Goal: Information Seeking & Learning: Learn about a topic

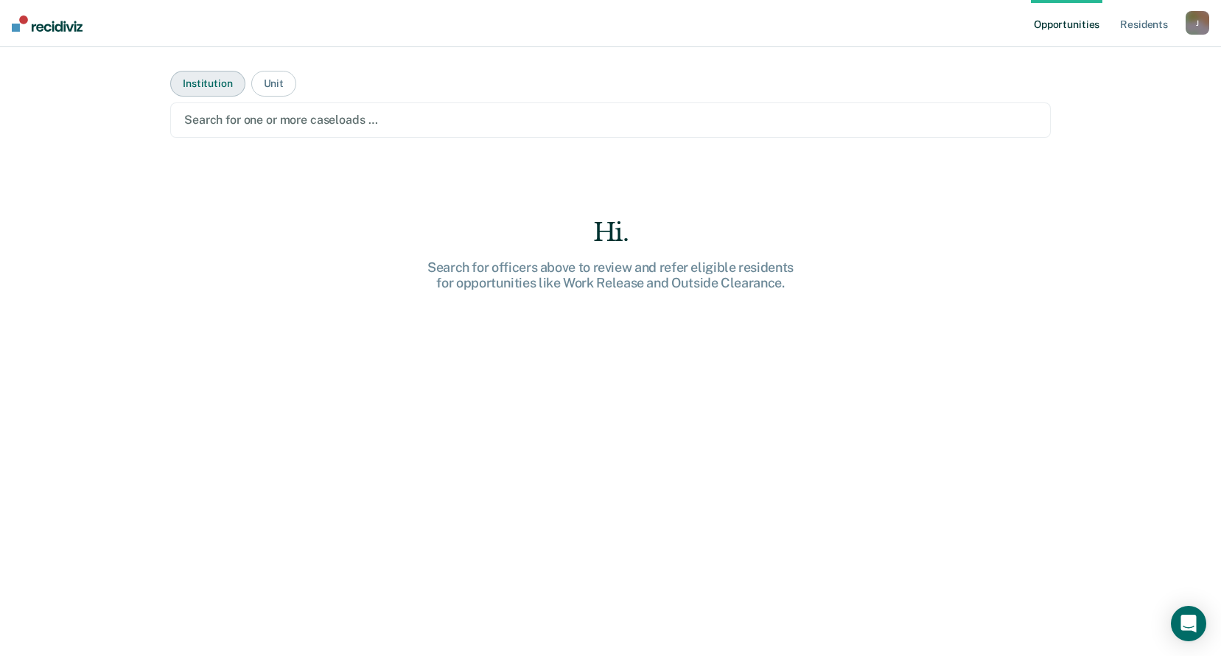
click at [186, 79] on button "Institution" at bounding box center [207, 84] width 74 height 26
click at [271, 84] on button "Unit" at bounding box center [273, 84] width 45 height 26
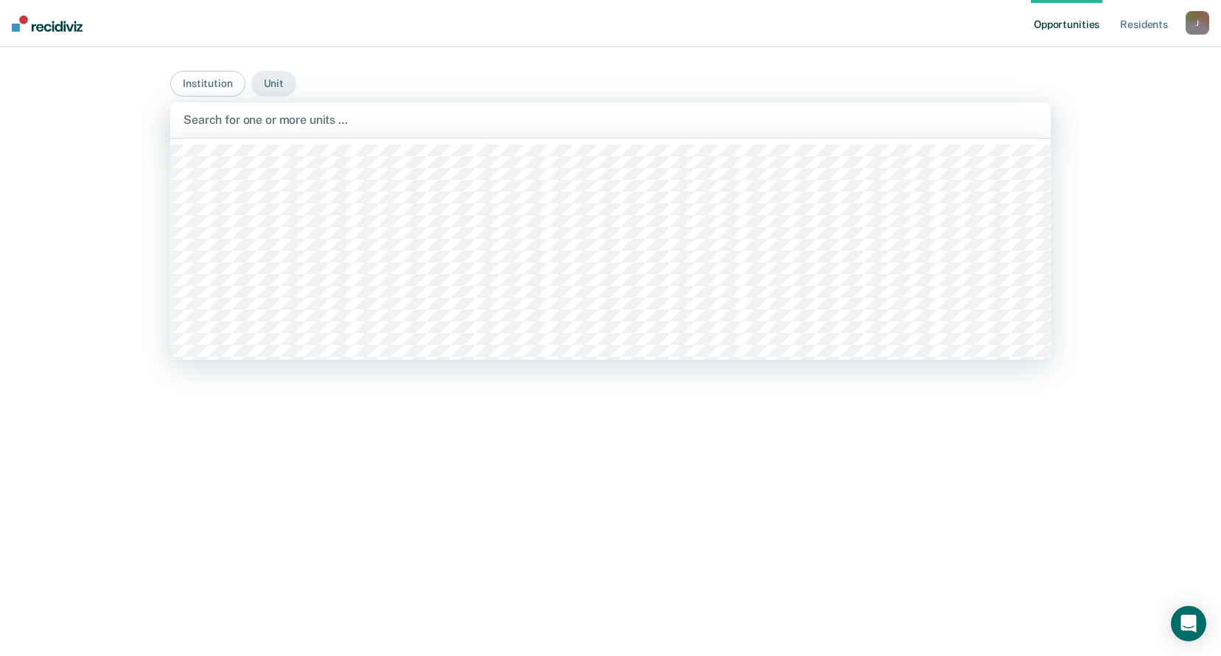
click at [294, 121] on div at bounding box center [611, 119] width 854 height 17
type input "mober"
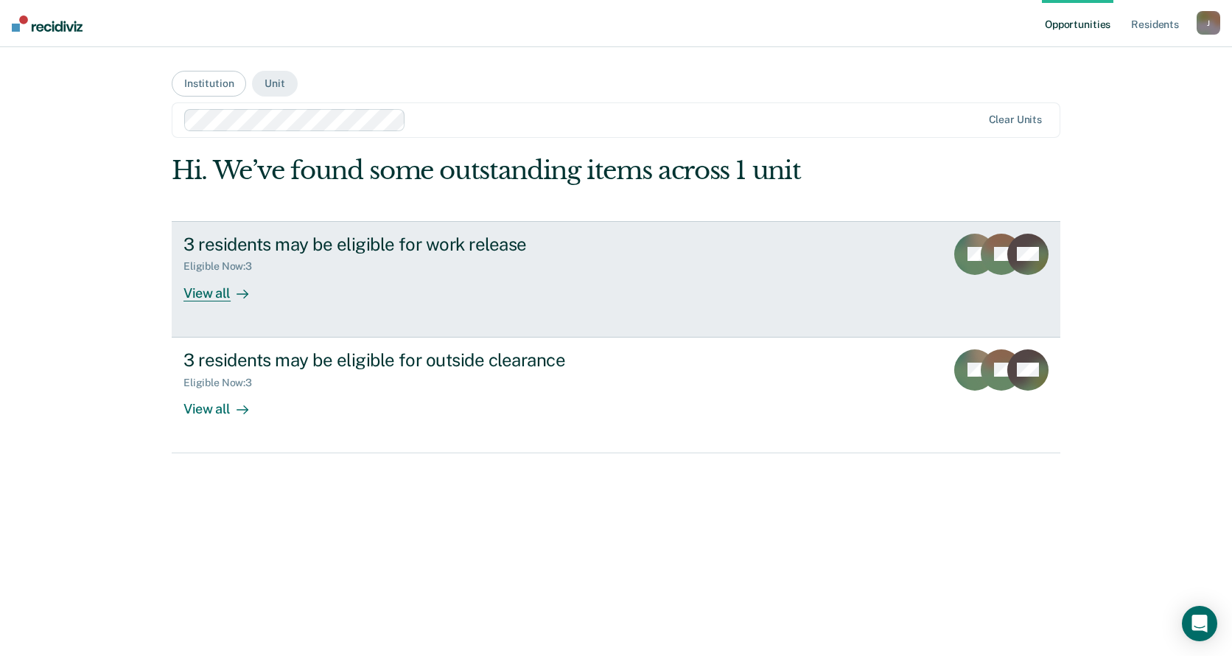
click at [232, 293] on div at bounding box center [240, 292] width 18 height 17
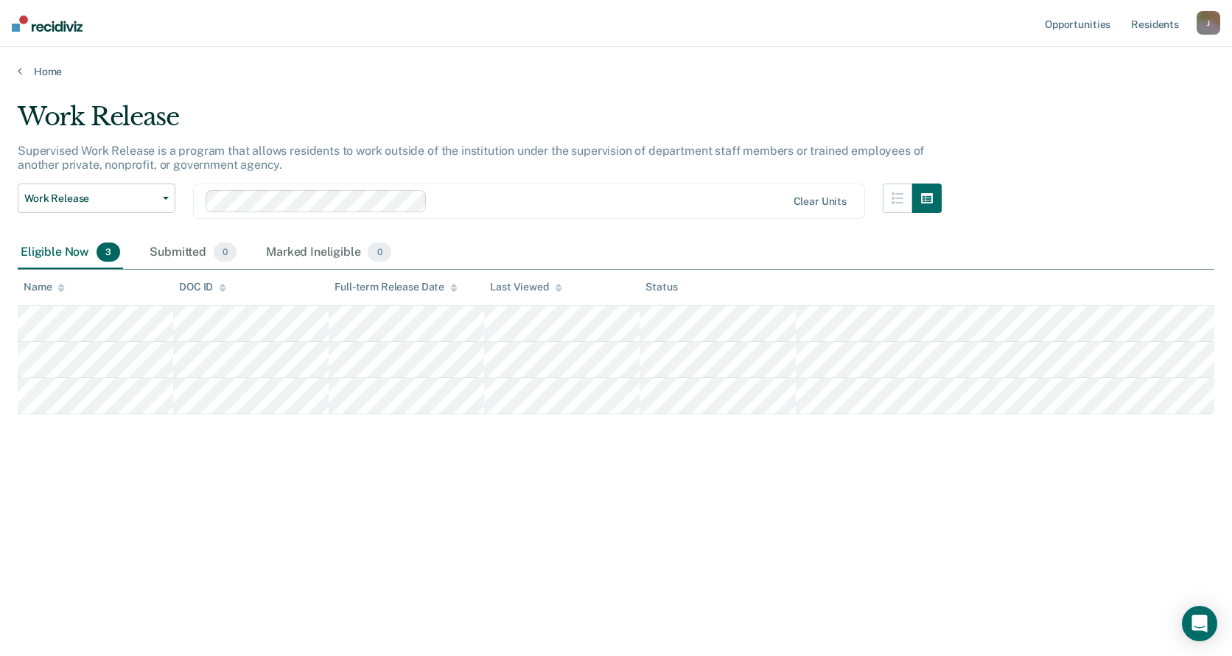
click at [60, 79] on main "Work Release Supervised Work Release is a program that allows residents to work…" at bounding box center [616, 364] width 1232 height 573
click at [56, 74] on link "Home" at bounding box center [616, 71] width 1197 height 13
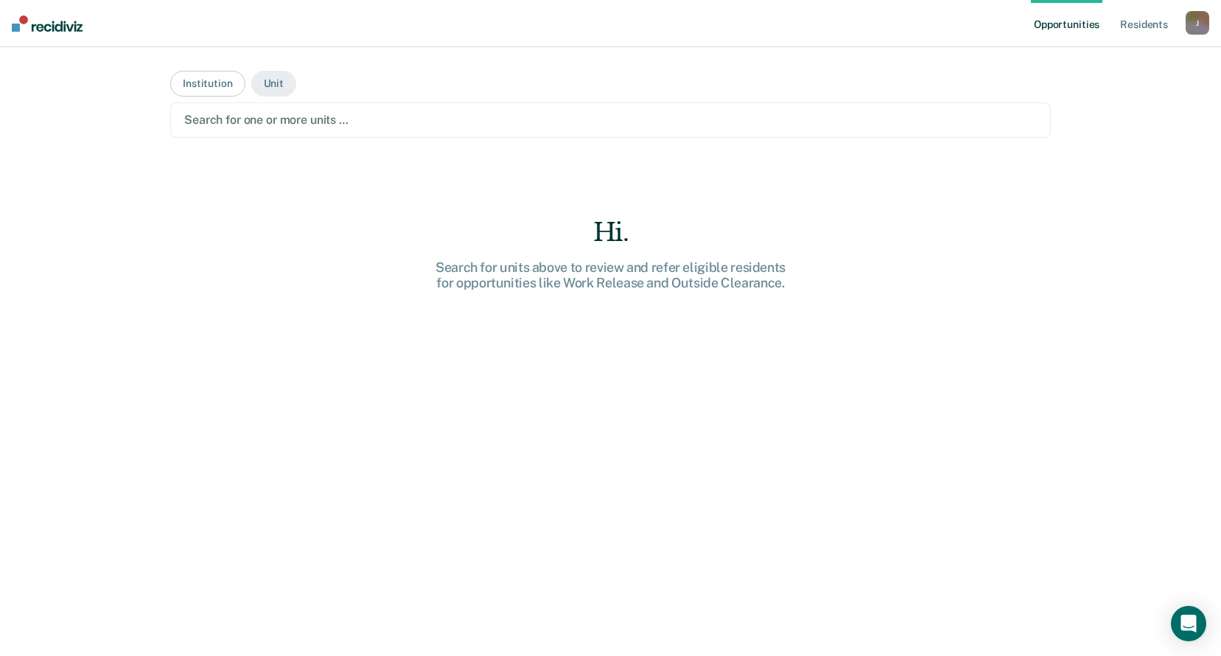
click at [389, 119] on div at bounding box center [610, 119] width 853 height 17
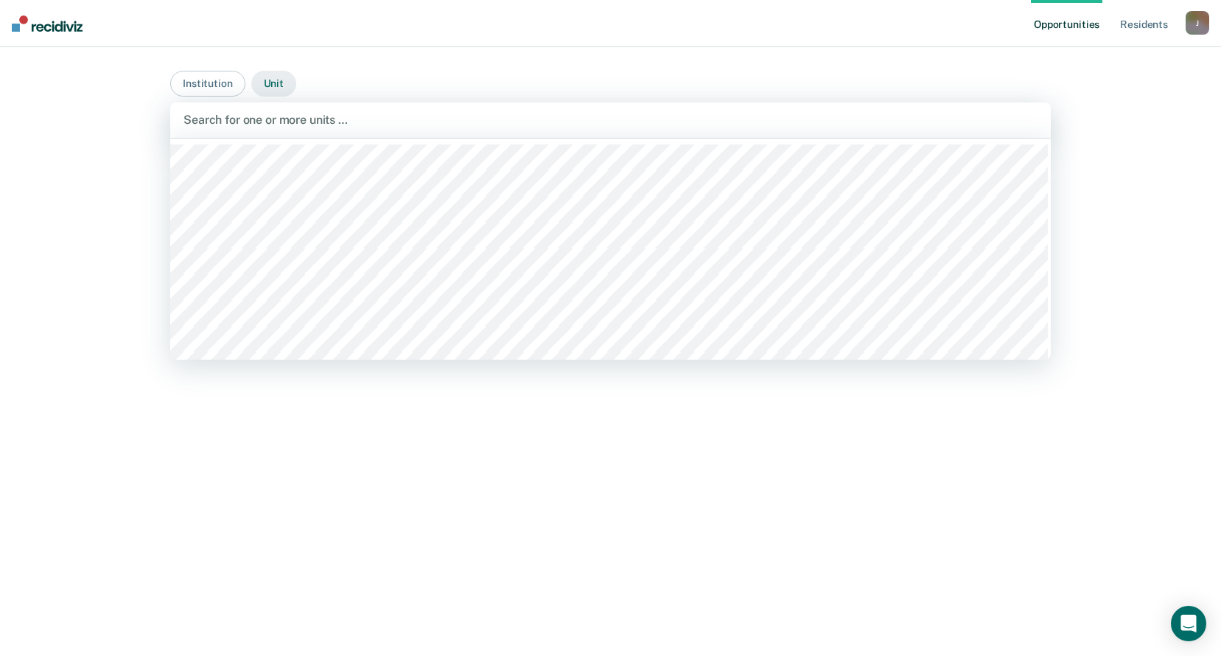
click at [288, 89] on button "Unit" at bounding box center [273, 84] width 45 height 26
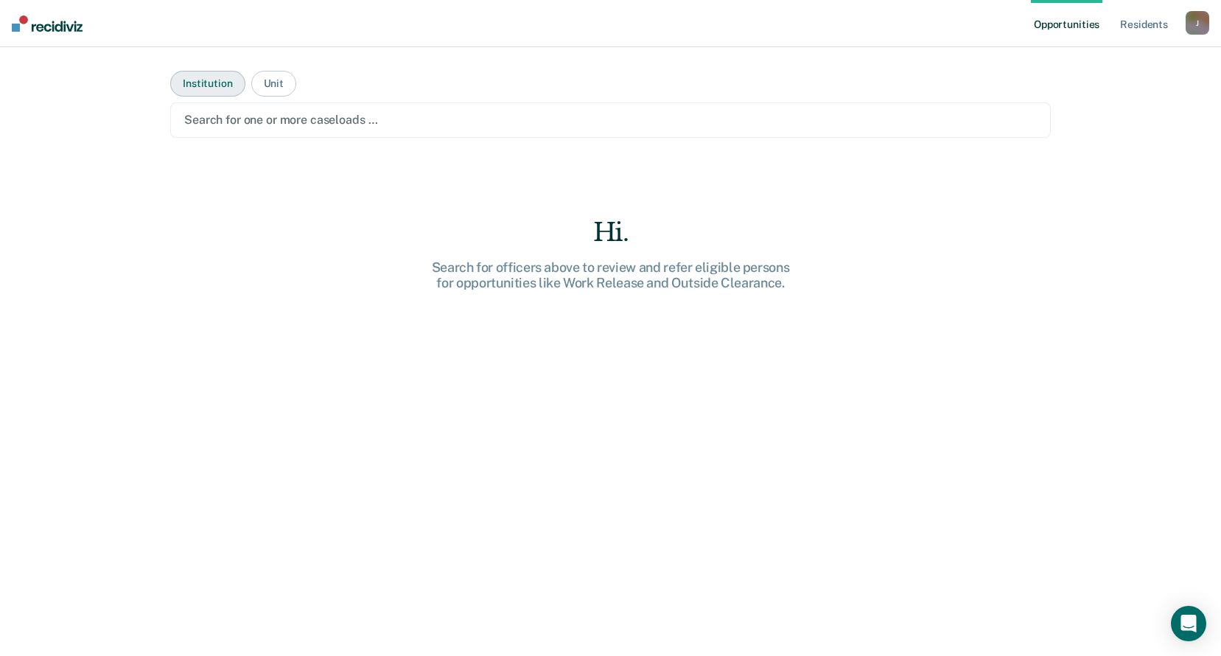
click at [220, 84] on button "Institution" at bounding box center [207, 84] width 74 height 26
click at [280, 122] on div at bounding box center [610, 119] width 853 height 17
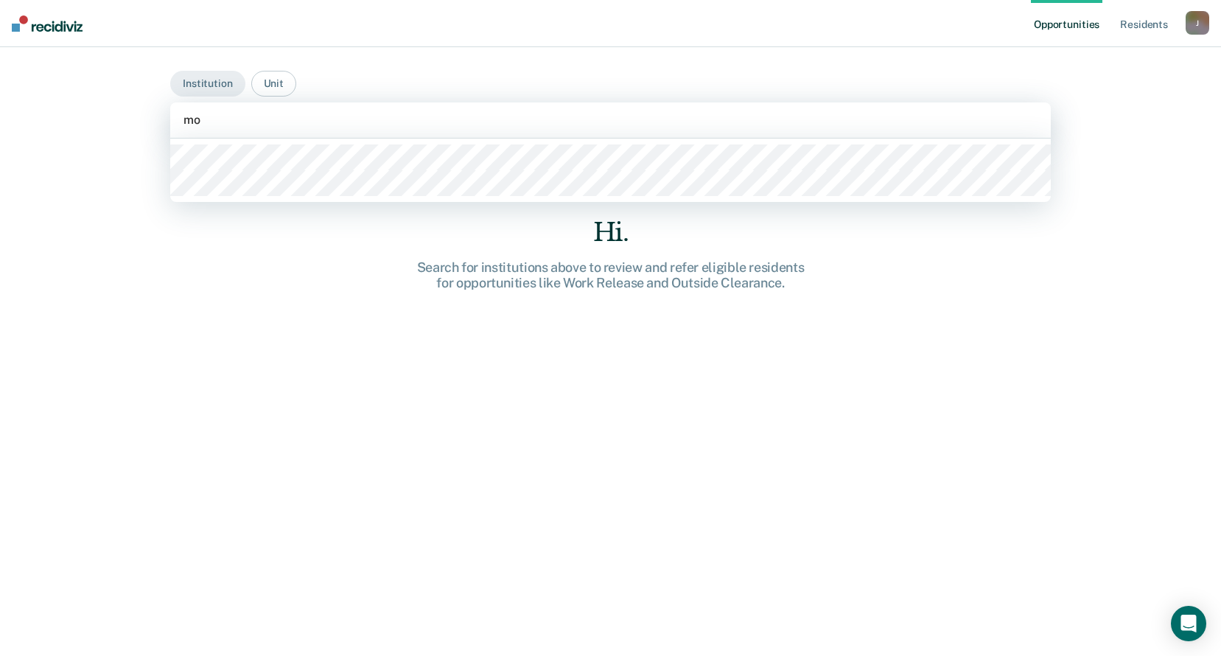
type input "mob"
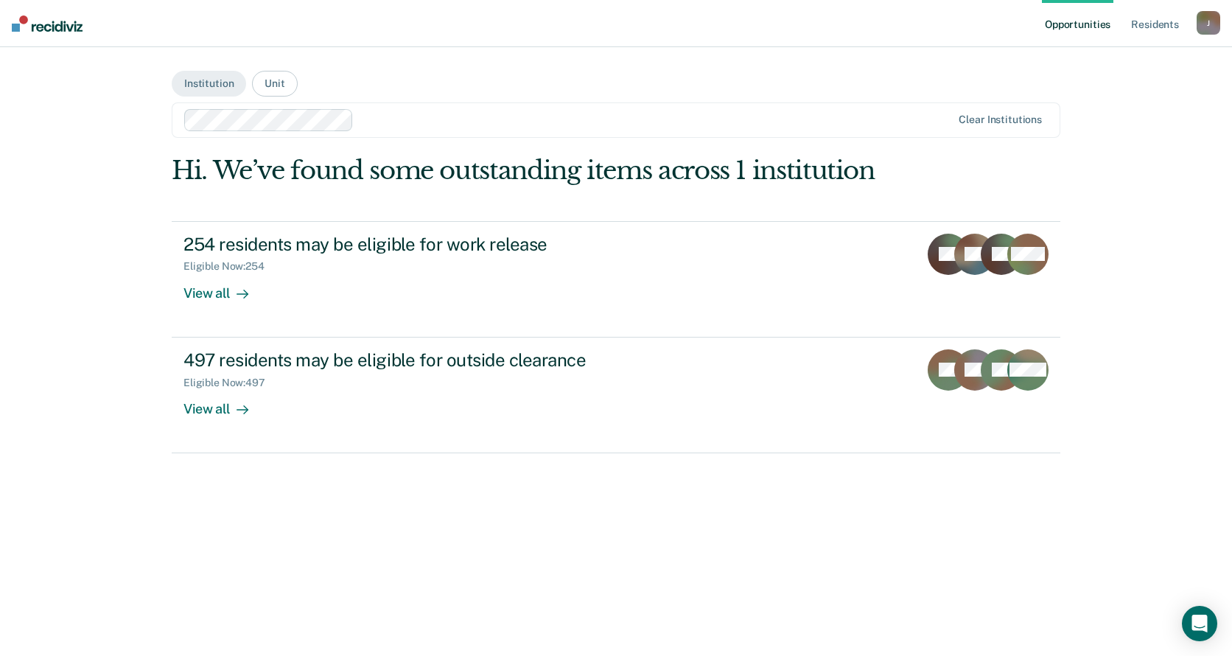
click at [248, 84] on main "Institution Unit option Moberly Correctional Center, selected. Clear institutio…" at bounding box center [616, 333] width 924 height 573
click at [271, 81] on button "Unit" at bounding box center [274, 84] width 45 height 26
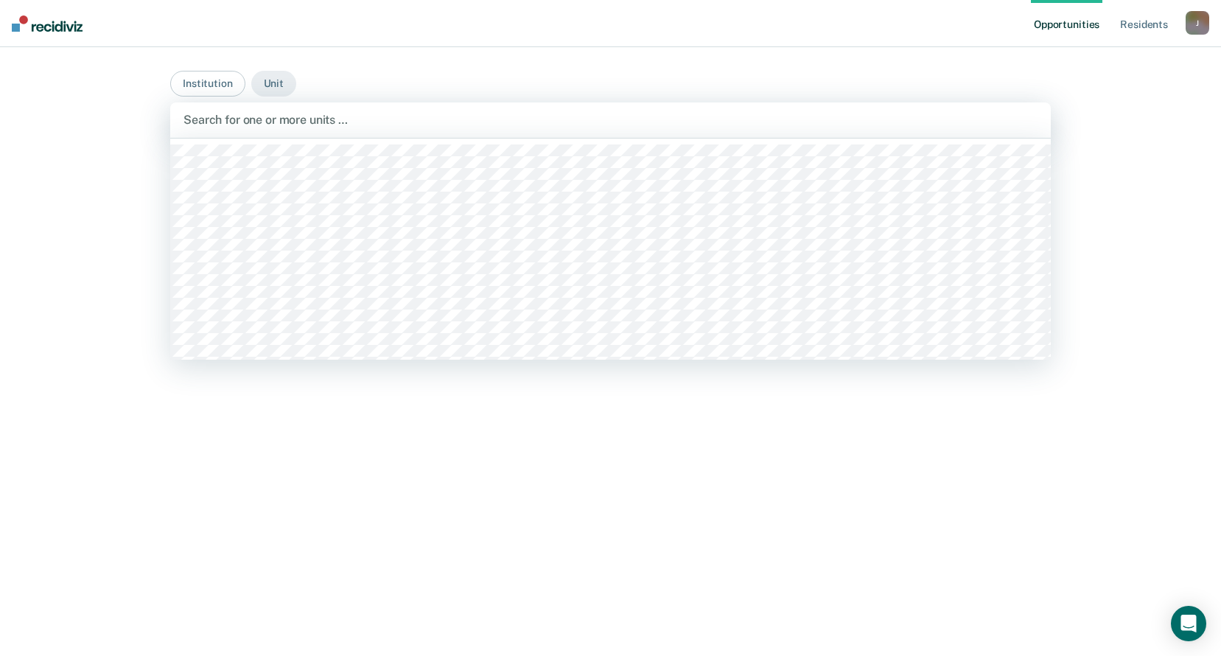
click at [320, 122] on div at bounding box center [611, 119] width 854 height 17
type input "mo"
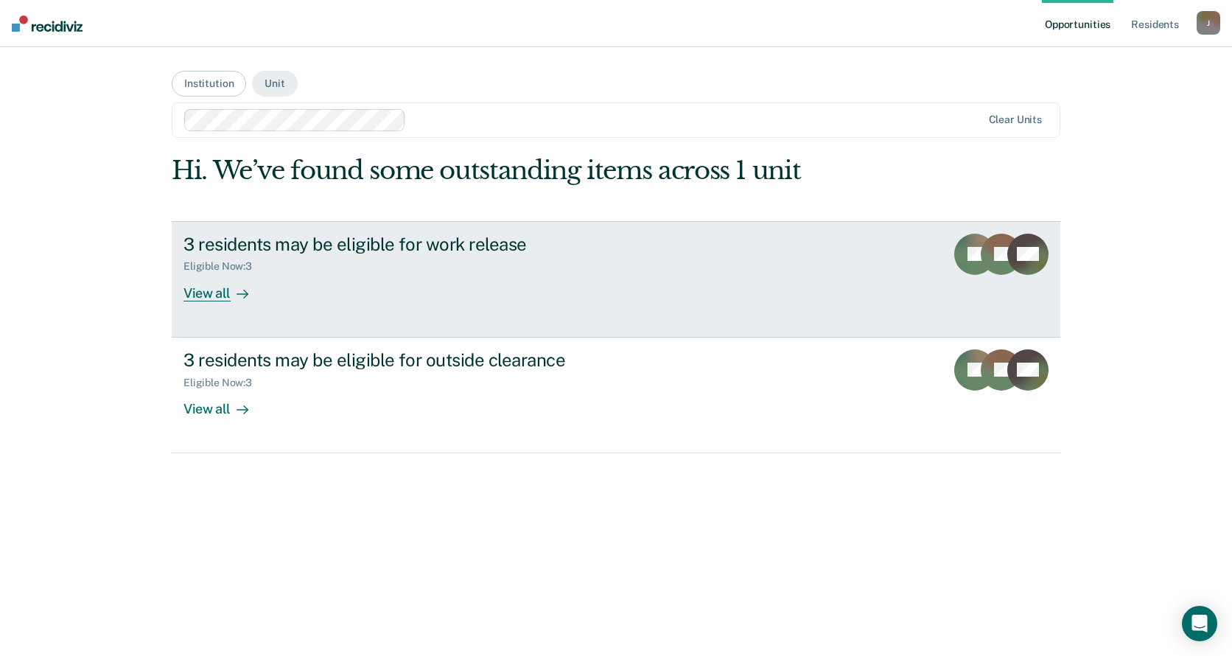
click at [242, 290] on icon at bounding box center [243, 294] width 12 height 12
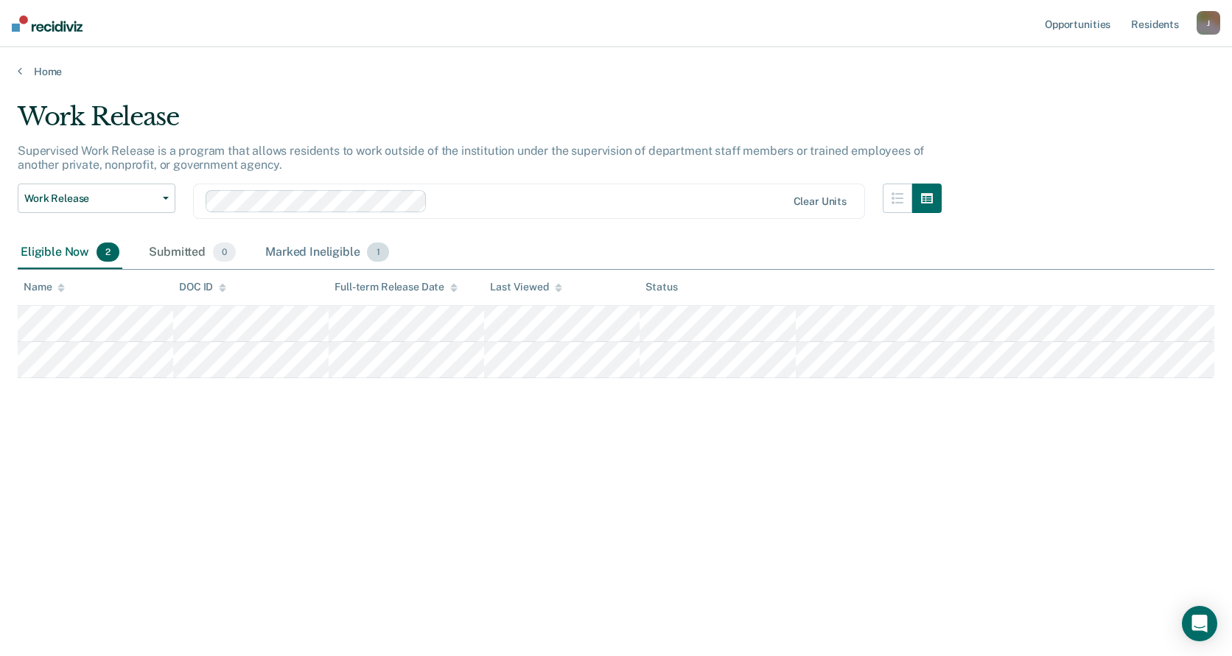
click at [327, 254] on div "Marked Ineligible 1" at bounding box center [327, 253] width 130 height 32
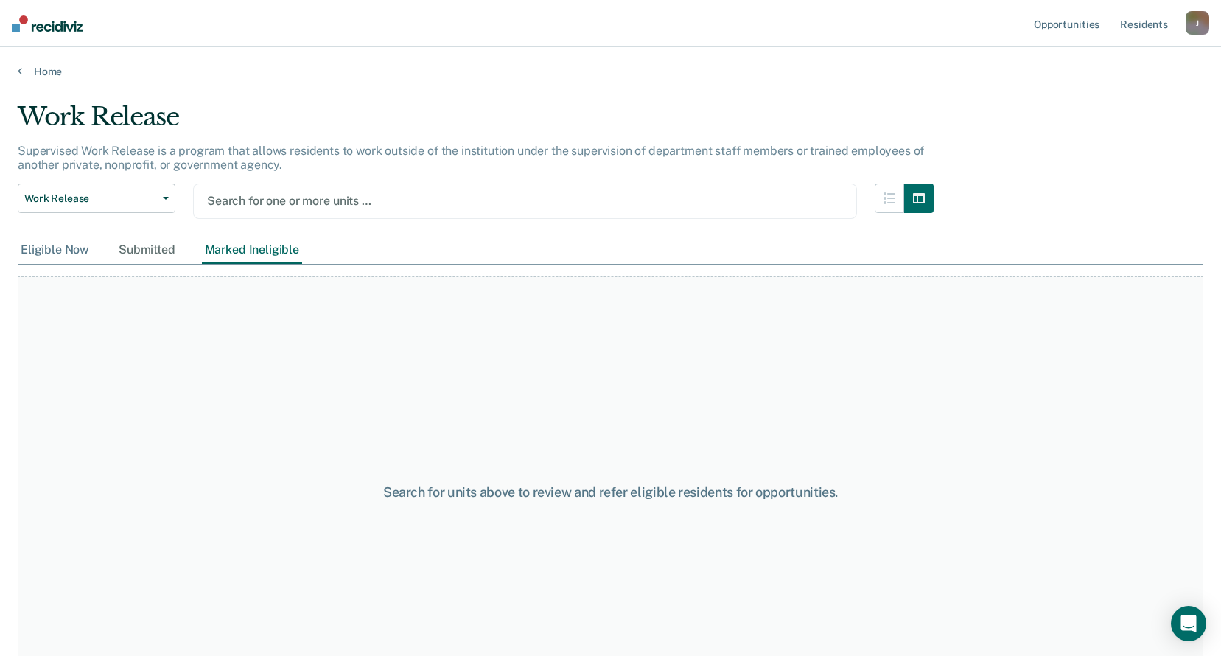
click at [66, 251] on div "Eligible Now" at bounding box center [55, 250] width 74 height 27
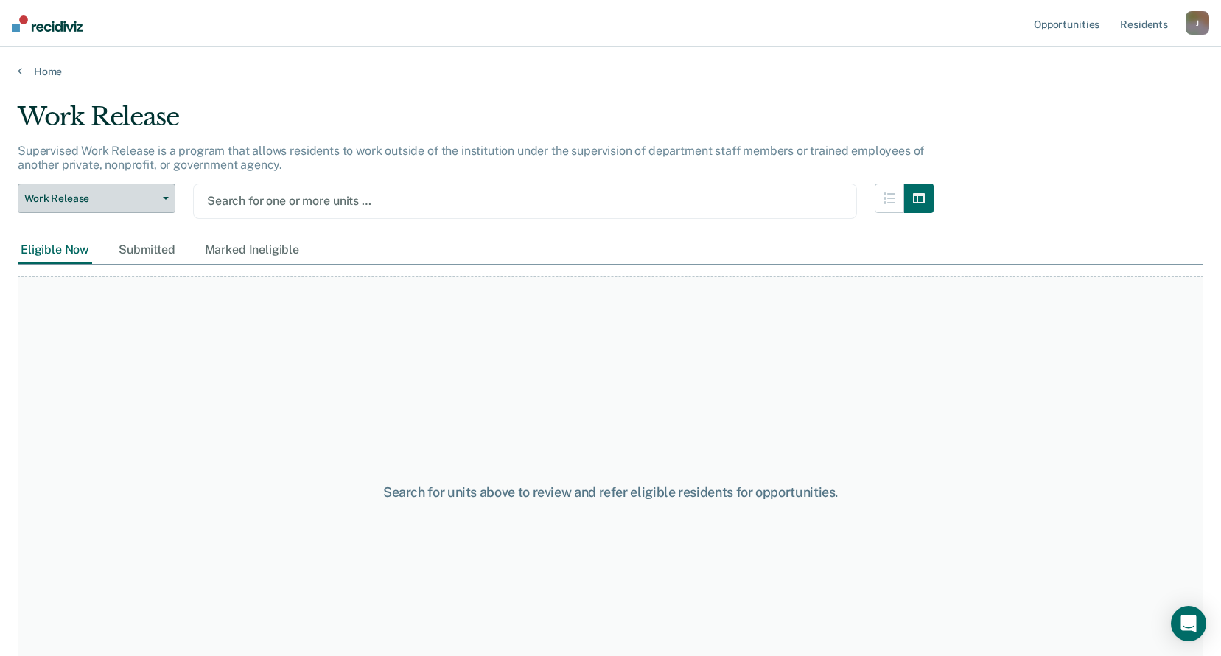
click at [167, 199] on icon "button" at bounding box center [166, 198] width 6 height 3
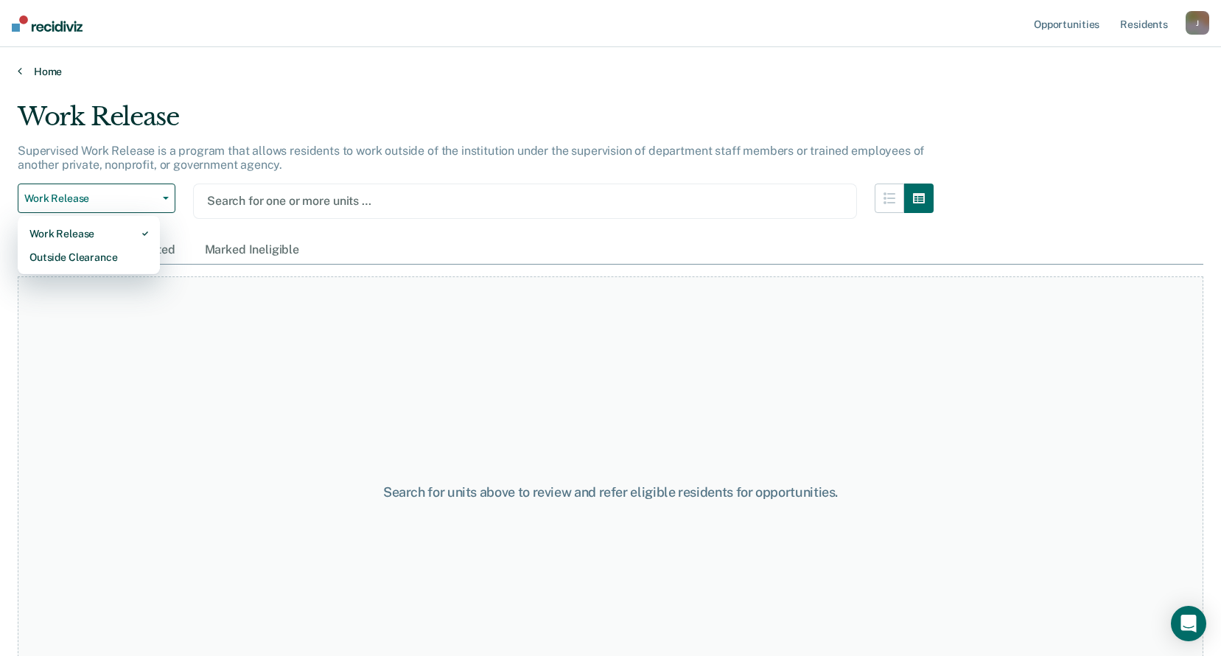
click at [45, 74] on link "Home" at bounding box center [611, 71] width 1186 height 13
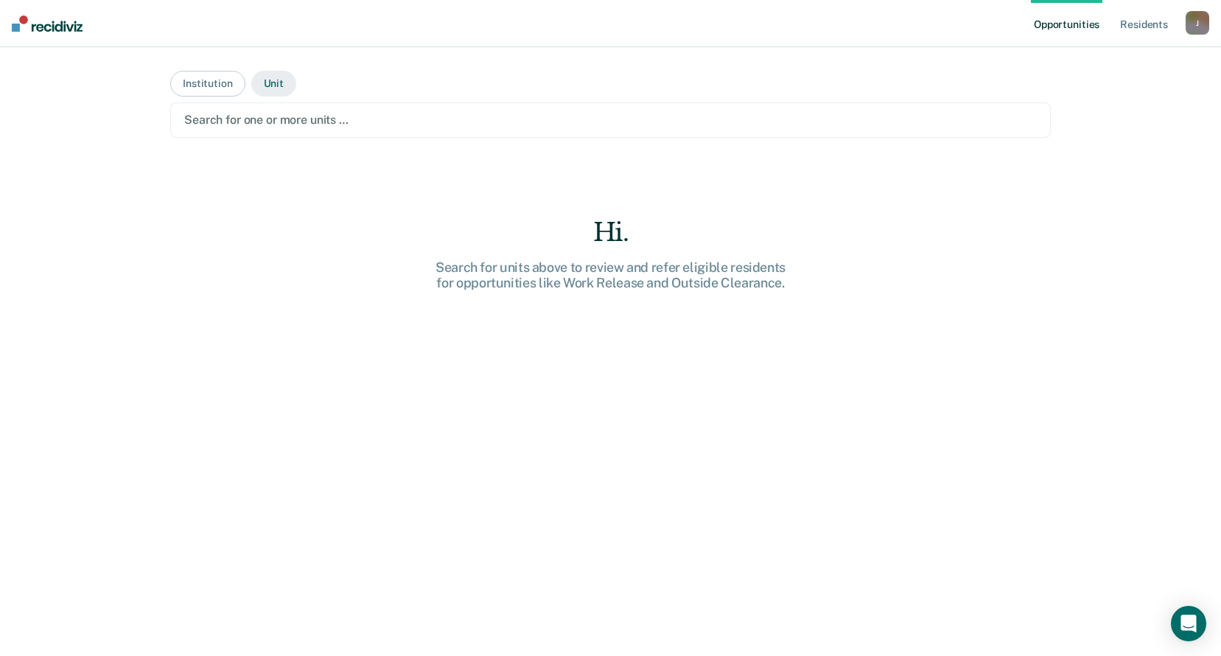
click at [257, 82] on button "Unit" at bounding box center [273, 84] width 45 height 26
click at [300, 119] on div at bounding box center [610, 119] width 853 height 17
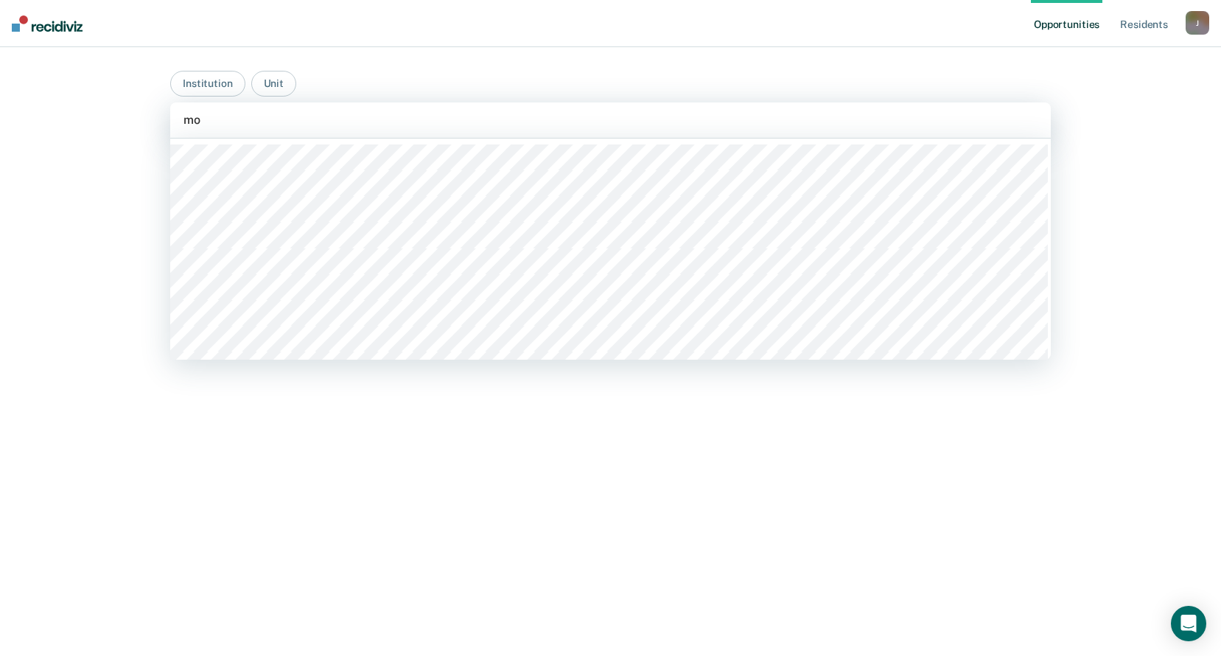
type input "mob"
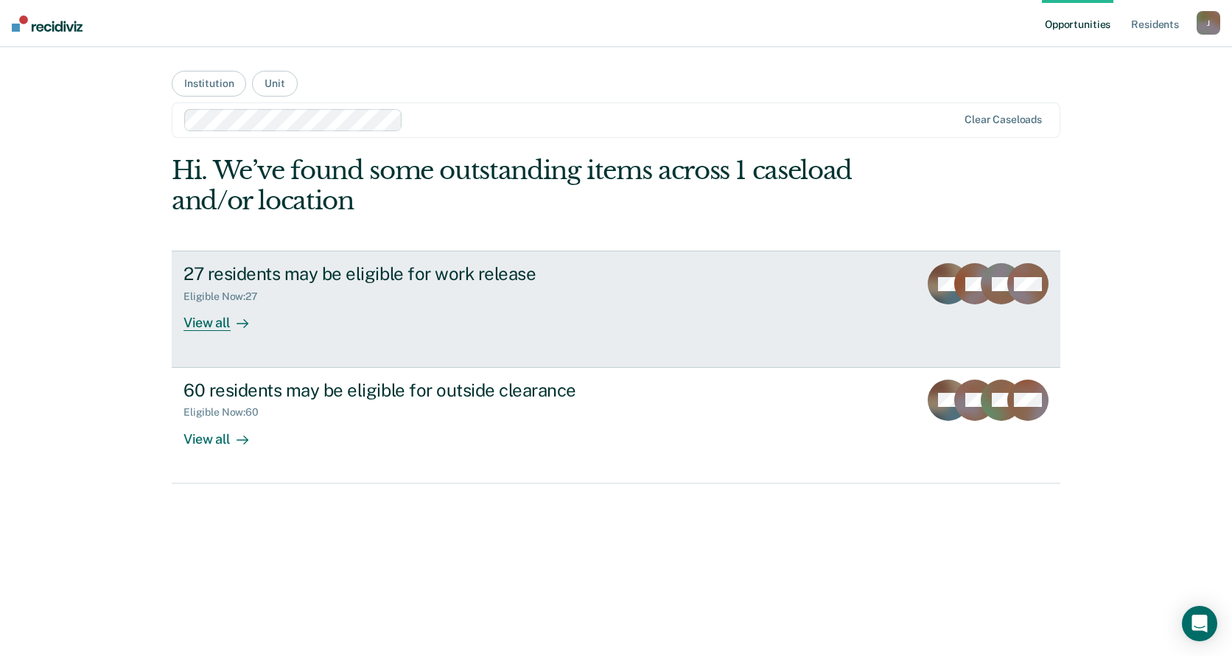
click at [247, 321] on icon at bounding box center [243, 324] width 12 height 12
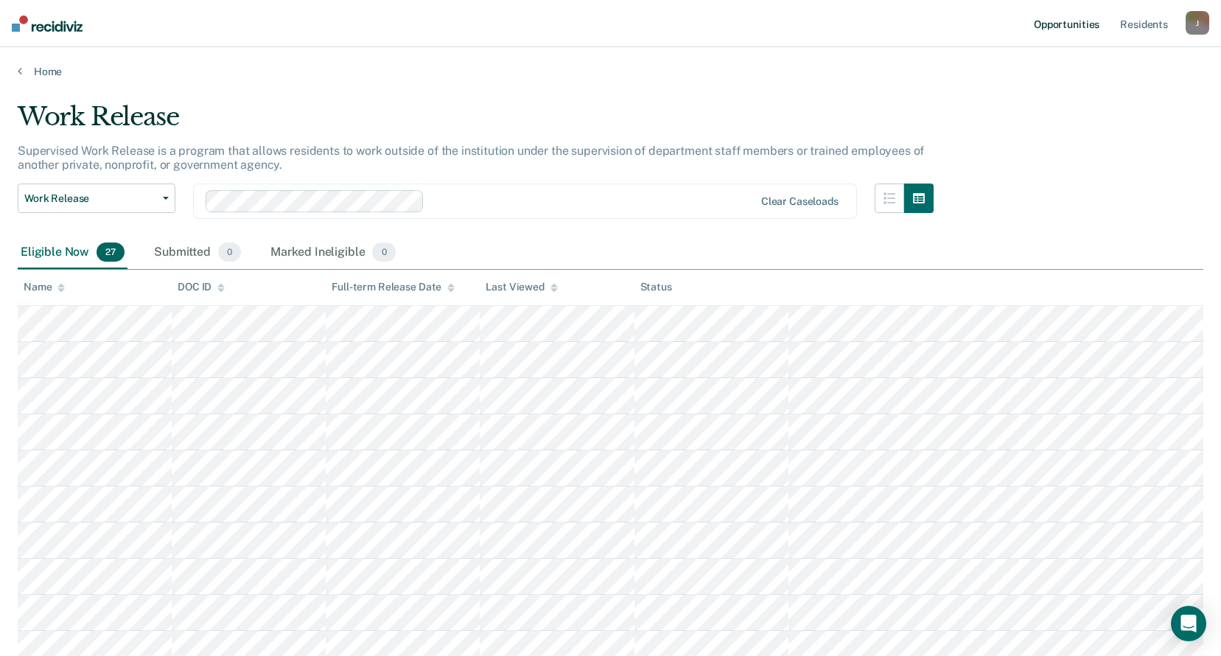
click at [1041, 21] on link "Opportunities" at bounding box center [1066, 23] width 71 height 47
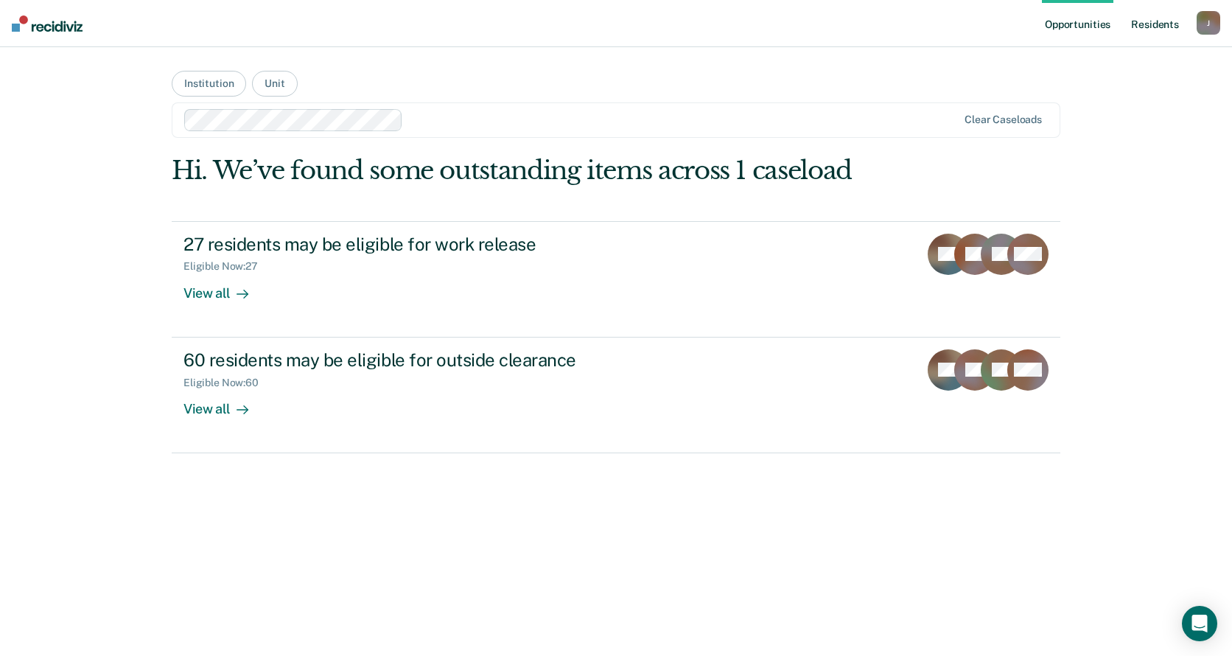
click at [1165, 28] on link "Resident s" at bounding box center [1155, 23] width 54 height 47
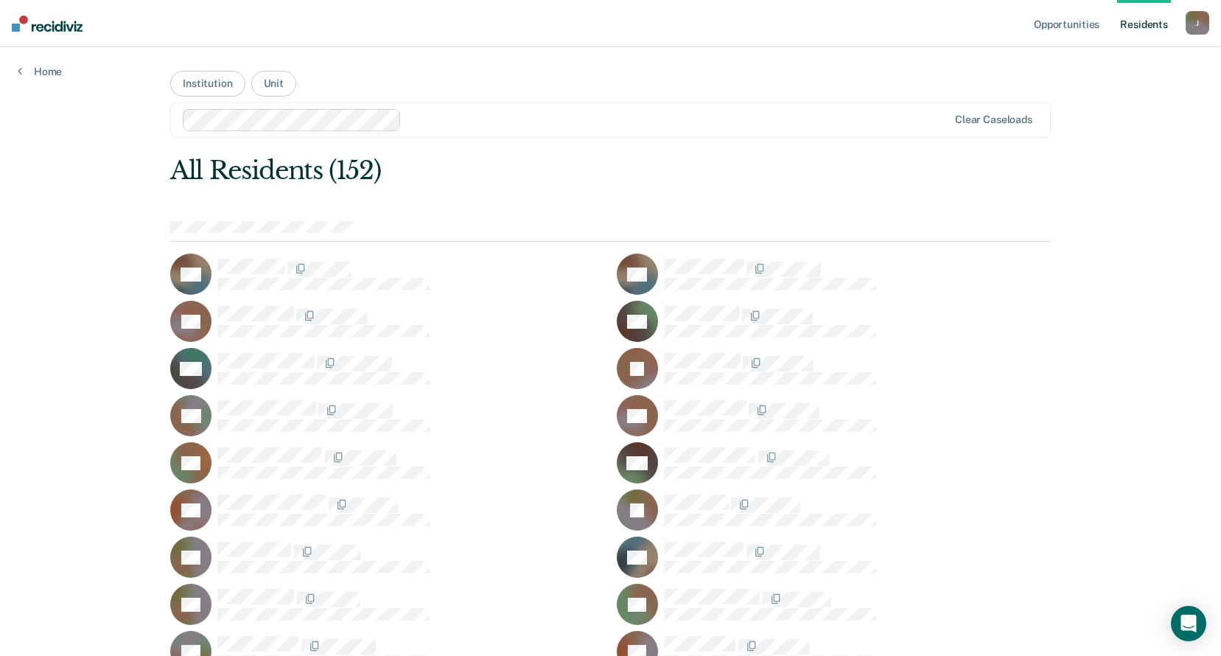
drag, startPoint x: 984, startPoint y: 346, endPoint x: 935, endPoint y: 370, distance: 54.4
click at [935, 370] on div at bounding box center [857, 368] width 387 height 31
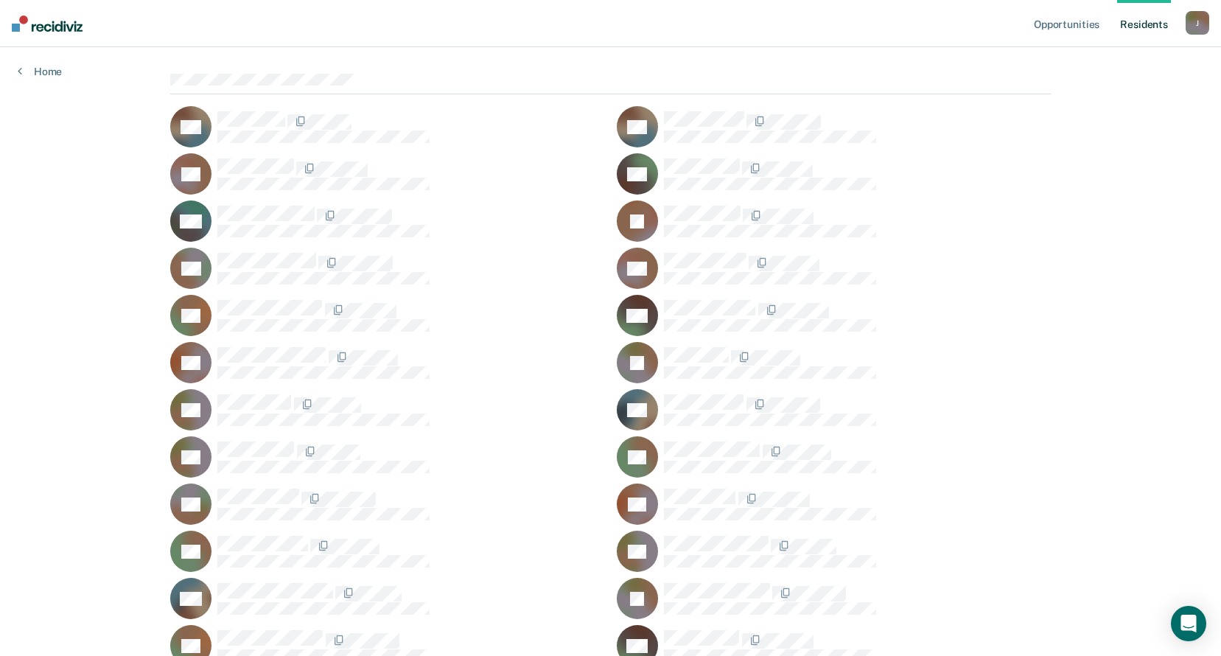
scroll to position [74, 0]
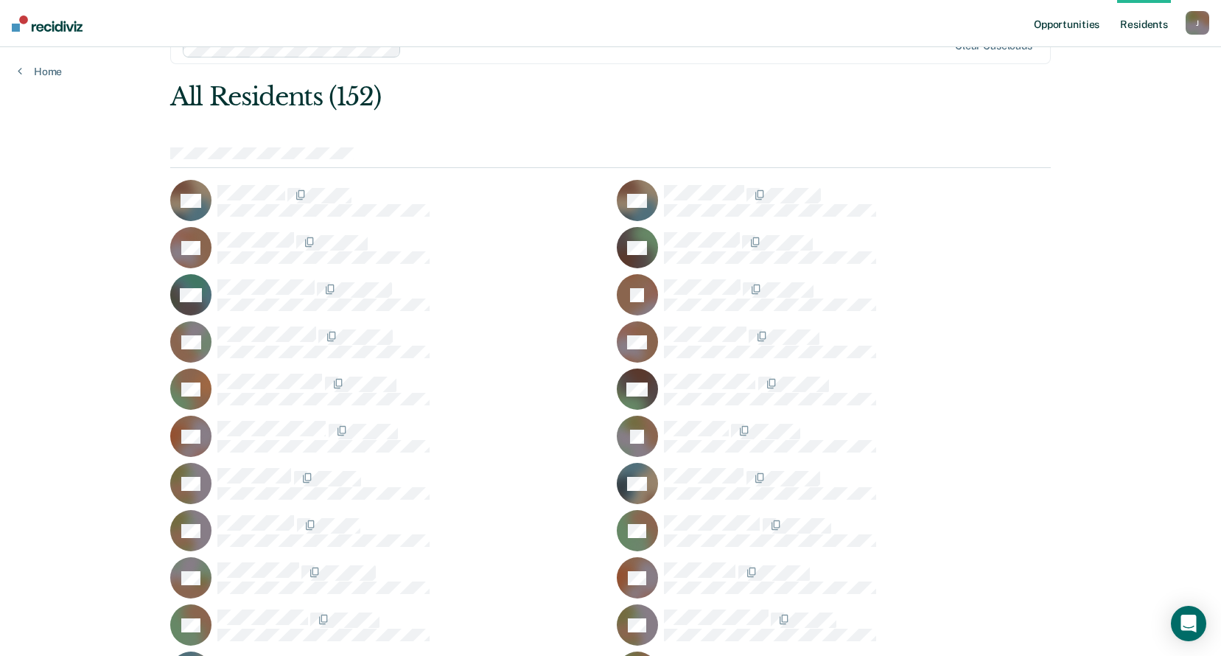
click at [1058, 27] on link "Opportunities" at bounding box center [1066, 23] width 71 height 47
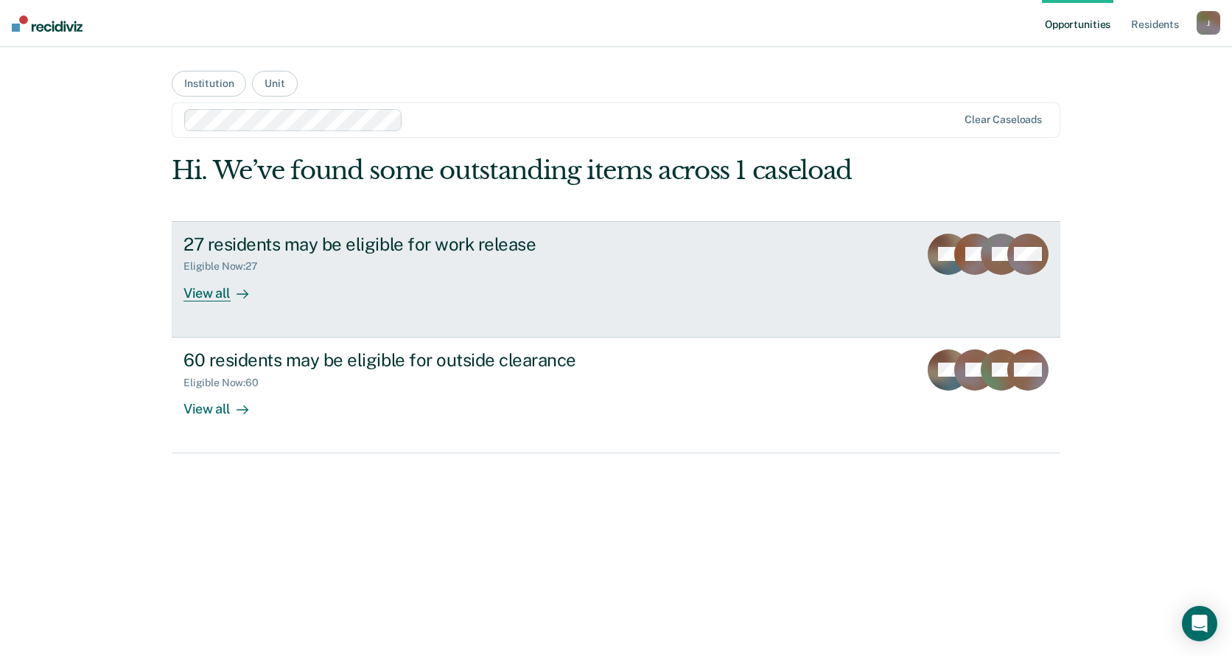
click at [255, 296] on div "View all" at bounding box center [225, 287] width 83 height 29
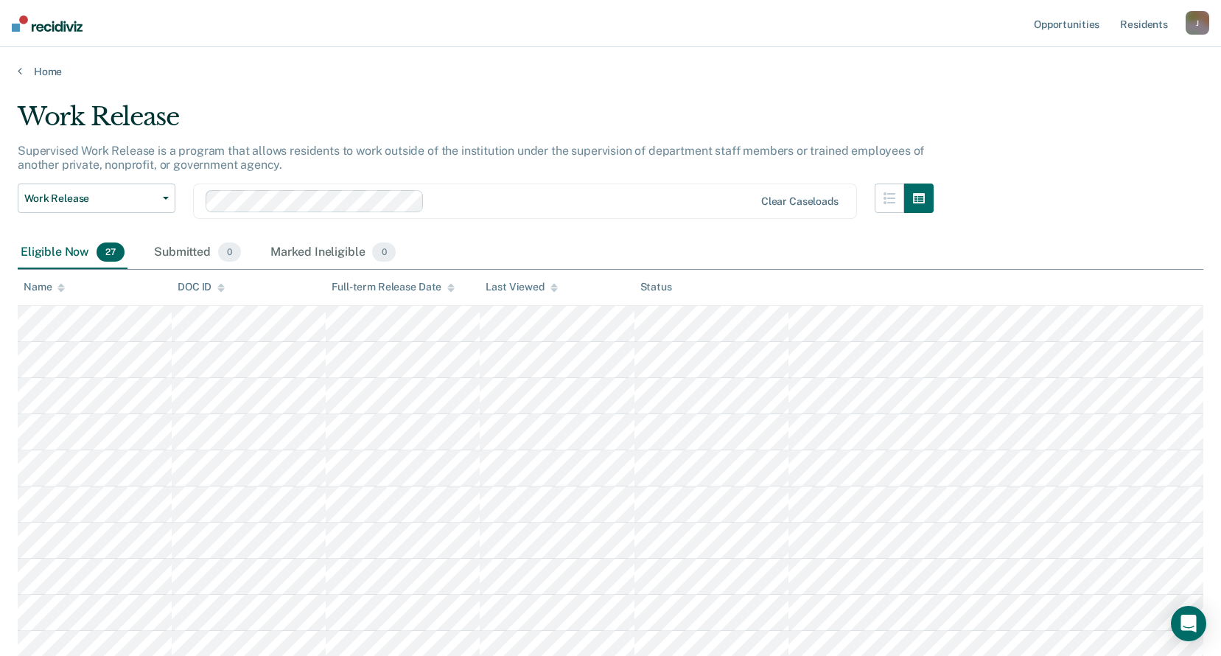
scroll to position [147, 0]
